Goal: Task Accomplishment & Management: Complete application form

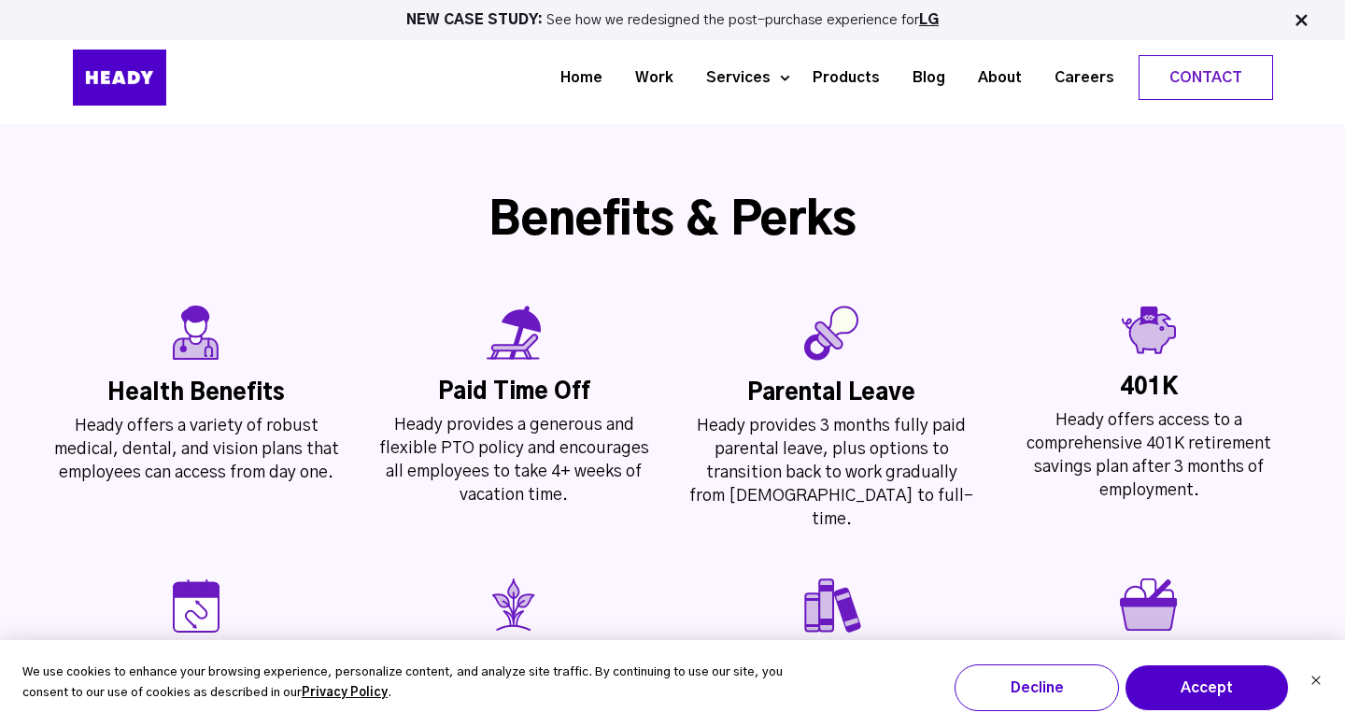
scroll to position [4069, 0]
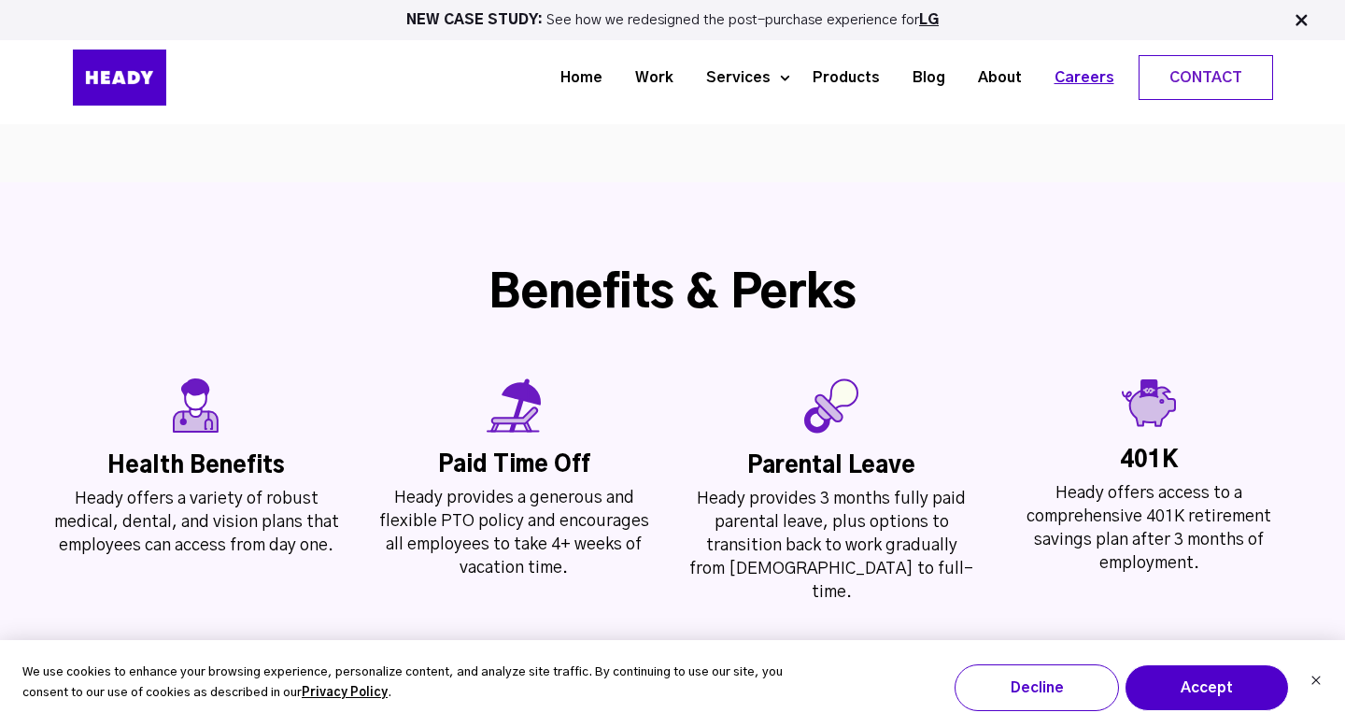
click at [1081, 76] on link "Careers" at bounding box center [1077, 78] width 92 height 35
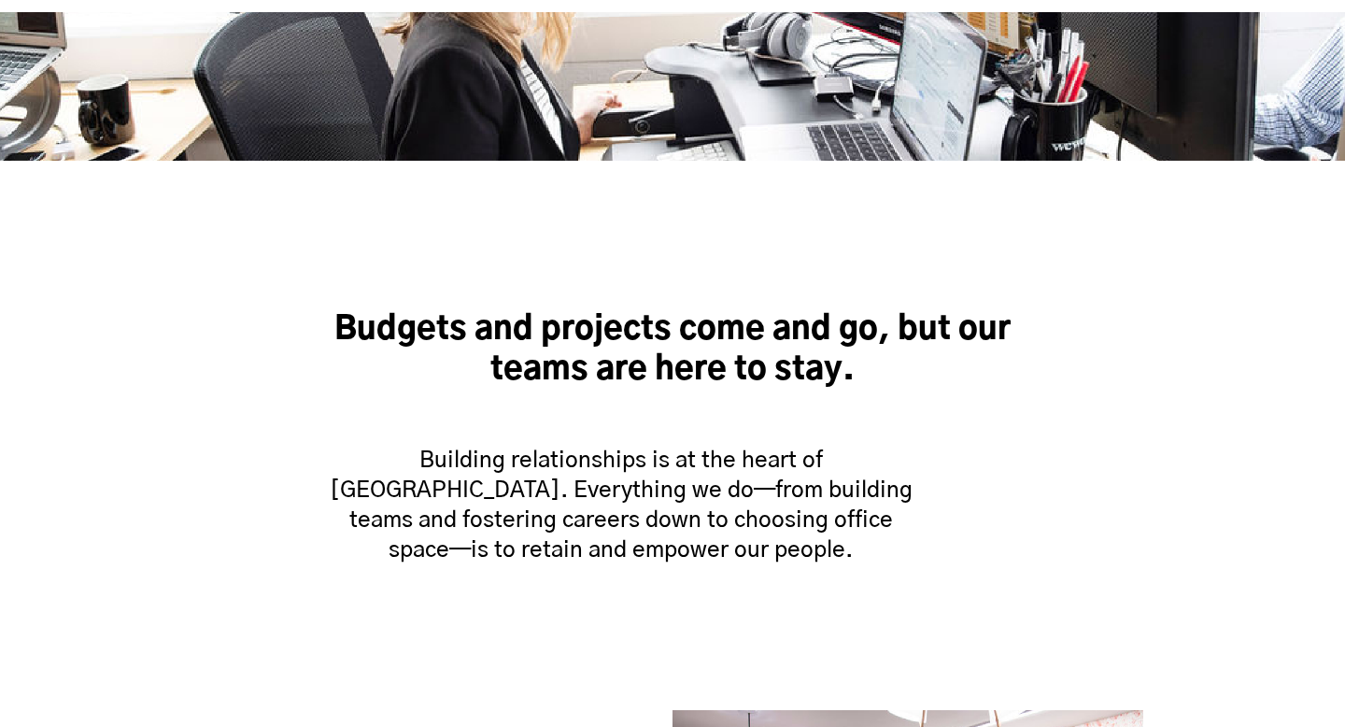
scroll to position [1102, 0]
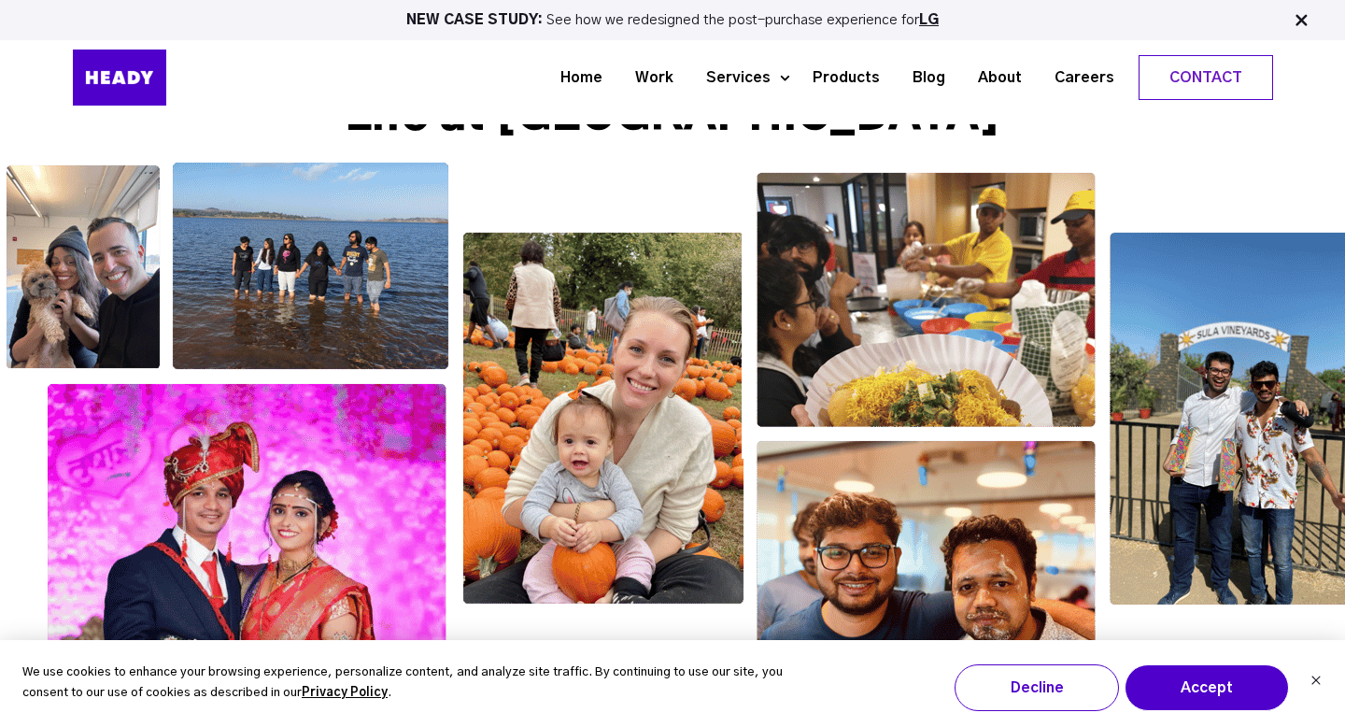
scroll to position [2975, 0]
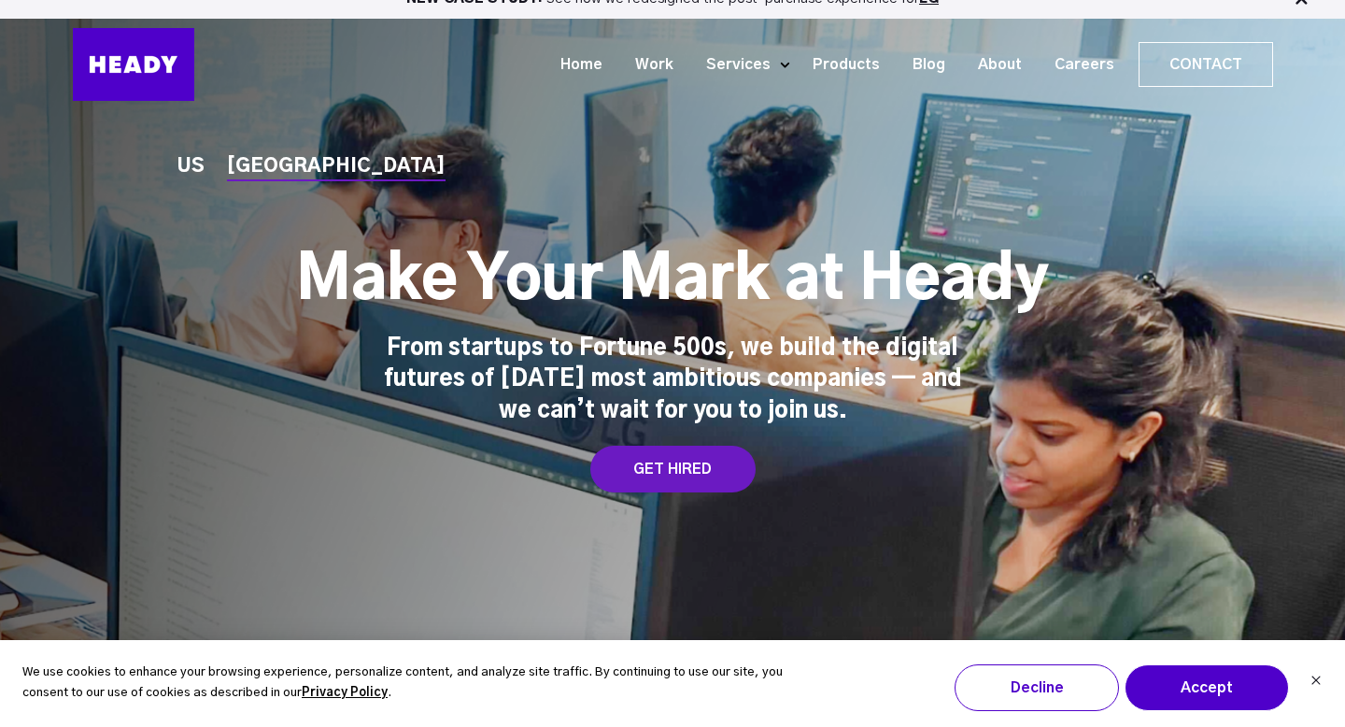
scroll to position [0, 0]
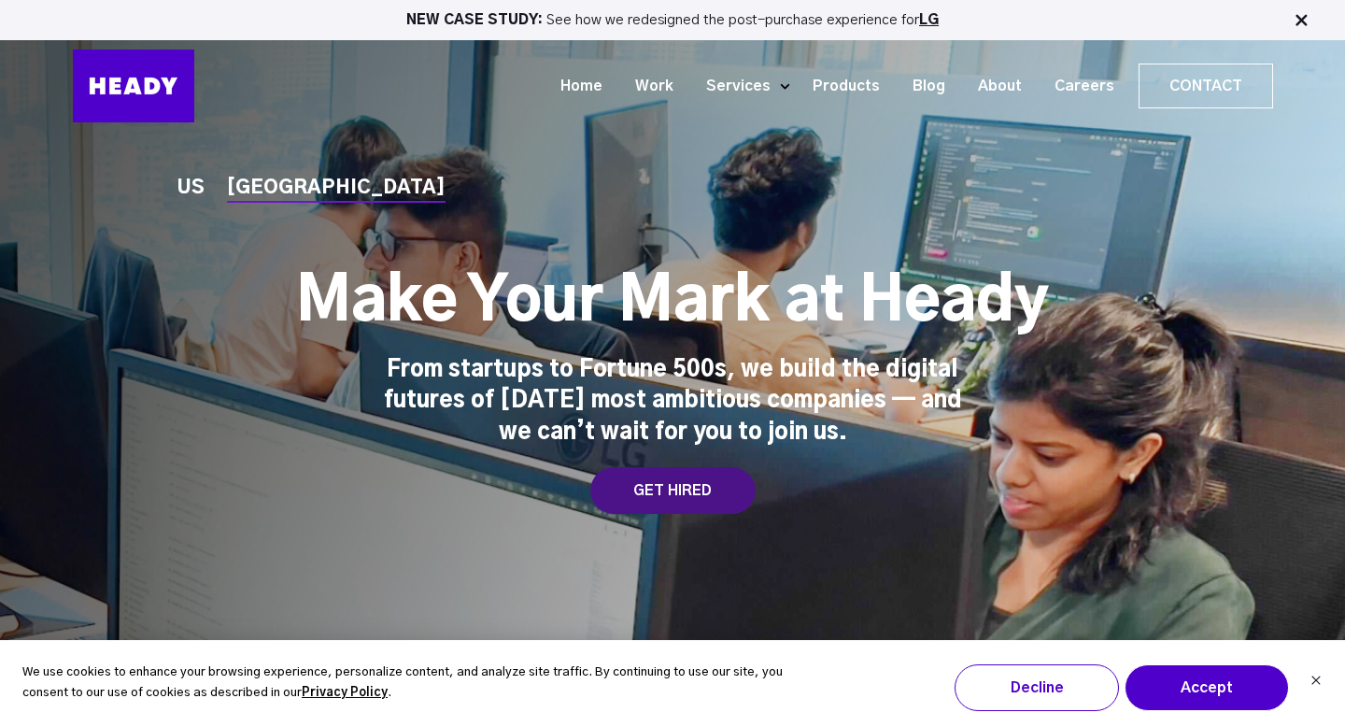
click at [694, 485] on div "GET HIRED" at bounding box center [672, 490] width 165 height 47
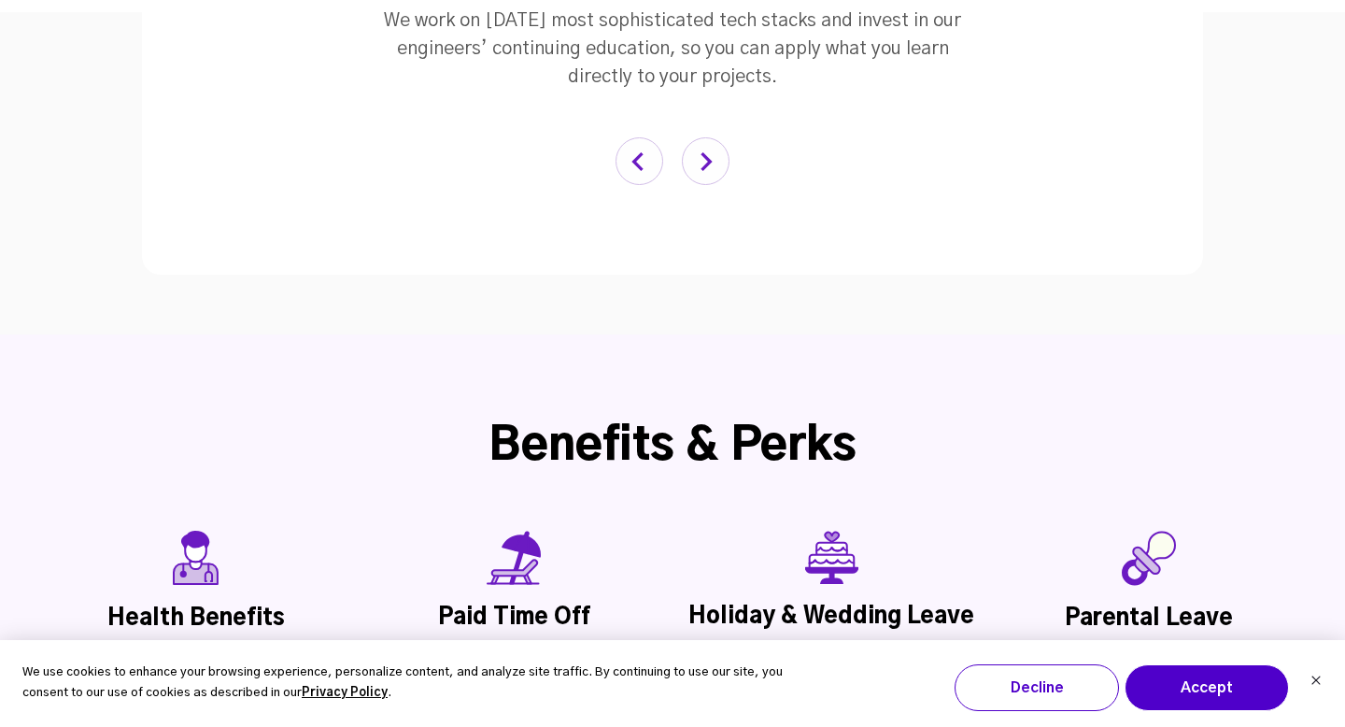
scroll to position [5086, 0]
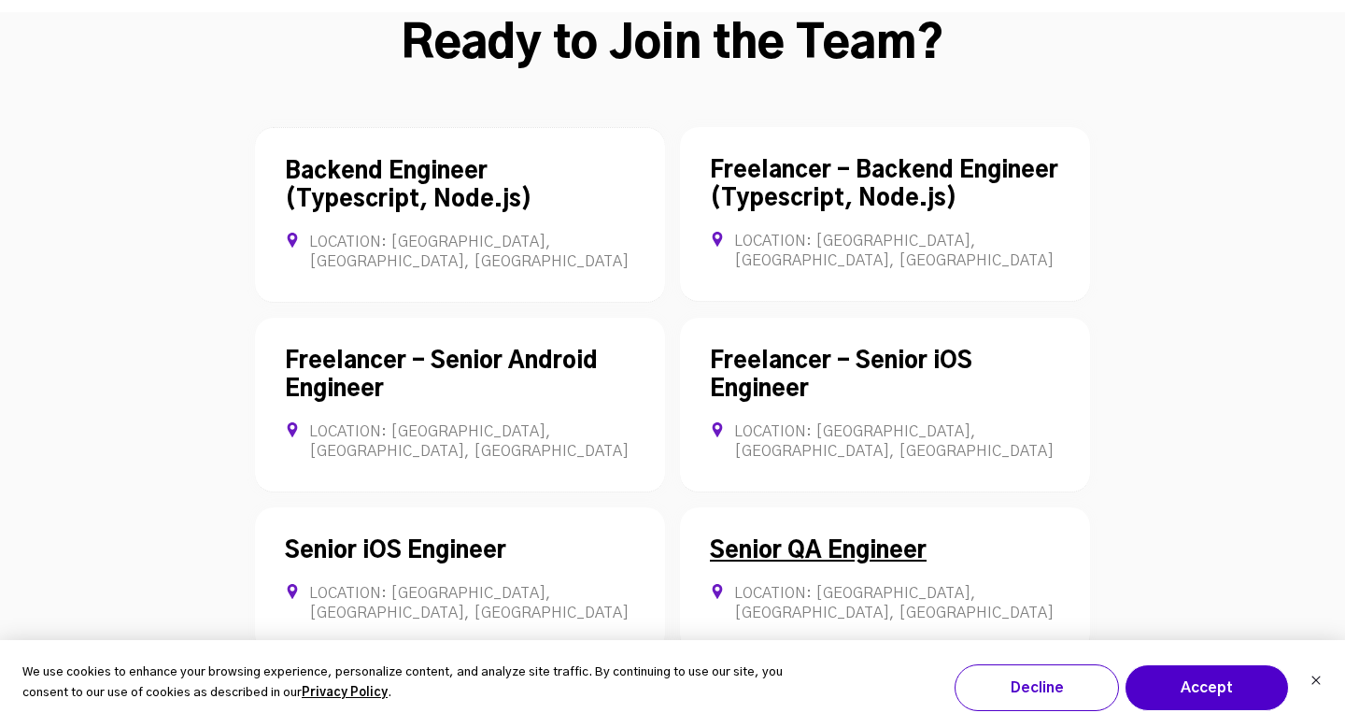
click at [825, 540] on link "Senior QA Engineer" at bounding box center [818, 551] width 217 height 22
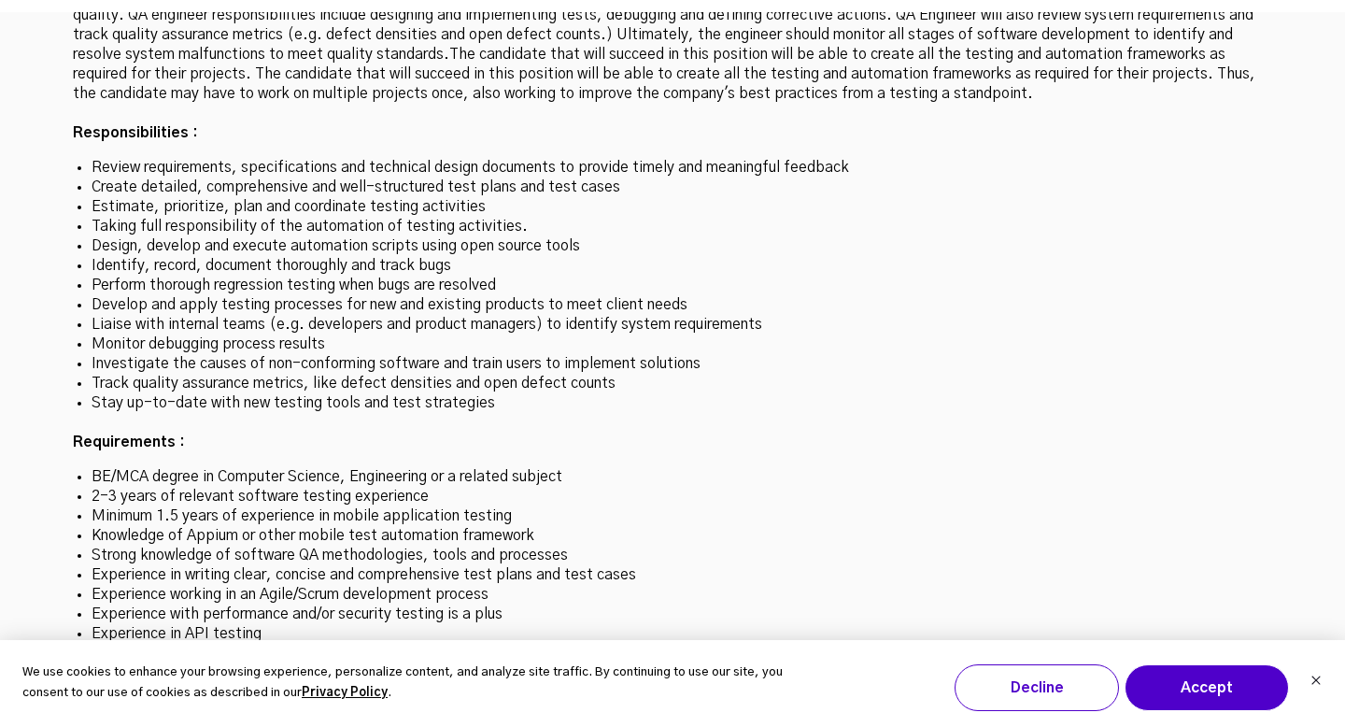
scroll to position [5579, 0]
